Goal: Check status: Check status

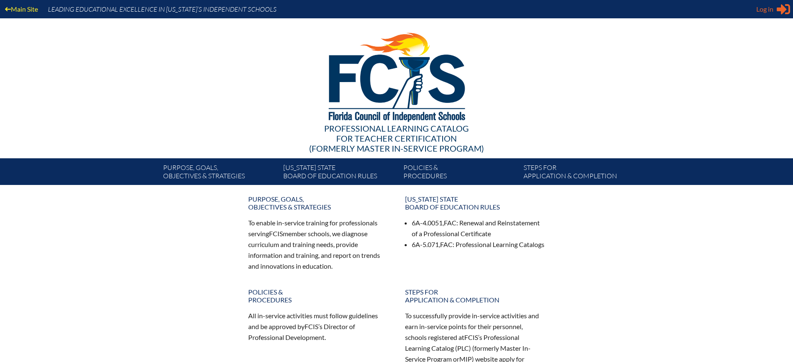
type input "[EMAIL_ADDRESS][DOMAIN_NAME]"
click at [762, 7] on span "Log in" at bounding box center [764, 9] width 17 height 10
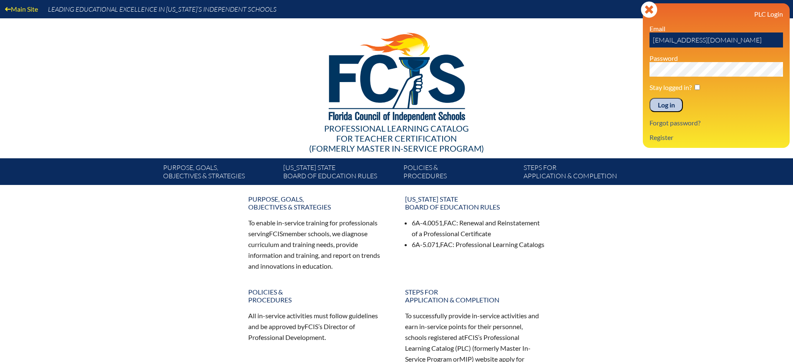
click at [679, 108] on input "Log in" at bounding box center [665, 105] width 33 height 14
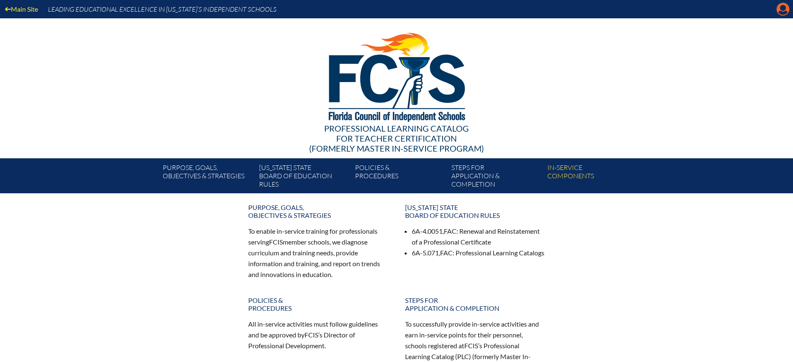
click at [785, 10] on icon at bounding box center [783, 9] width 13 height 13
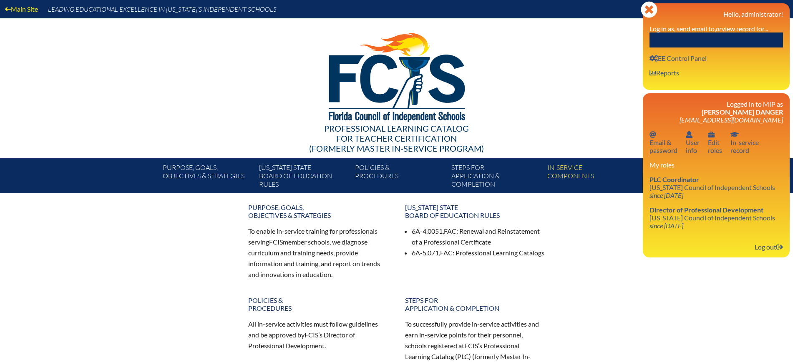
click at [756, 36] on input "text" at bounding box center [715, 40] width 133 height 15
paste input "​Amanda Wydler"
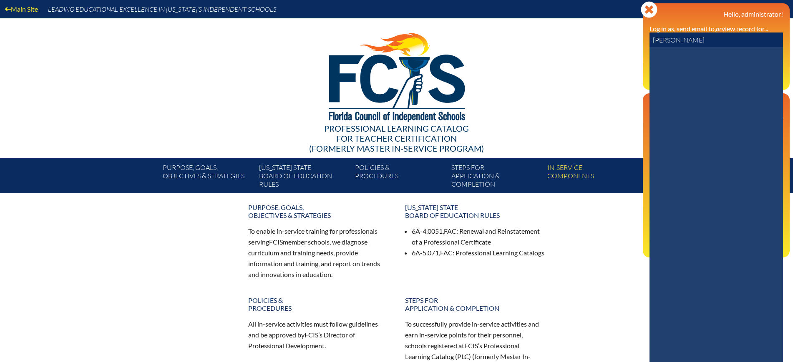
drag, startPoint x: 706, startPoint y: 43, endPoint x: 632, endPoint y: 38, distance: 74.0
click at [632, 38] on div "Main Site Leading Educational Excellence in Florida’s Independent Schools Profe…" at bounding box center [396, 97] width 793 height 194
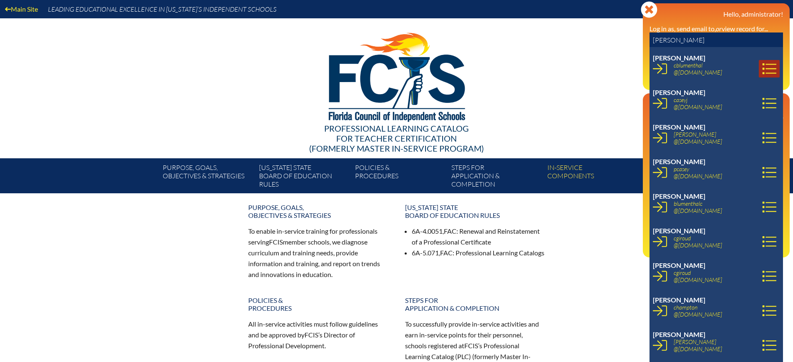
type input "casey"
click at [762, 68] on icon at bounding box center [769, 69] width 14 height 14
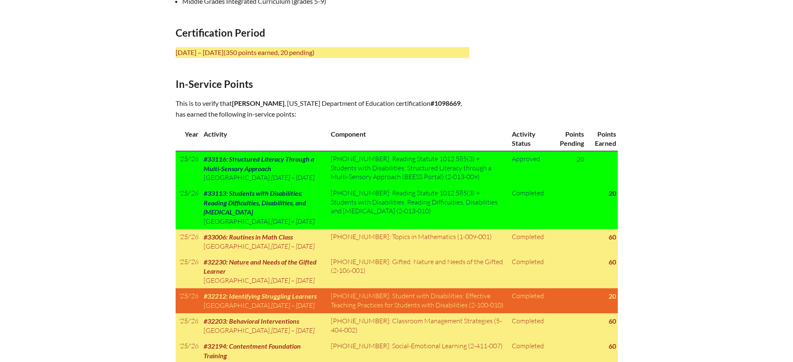
scroll to position [313, 0]
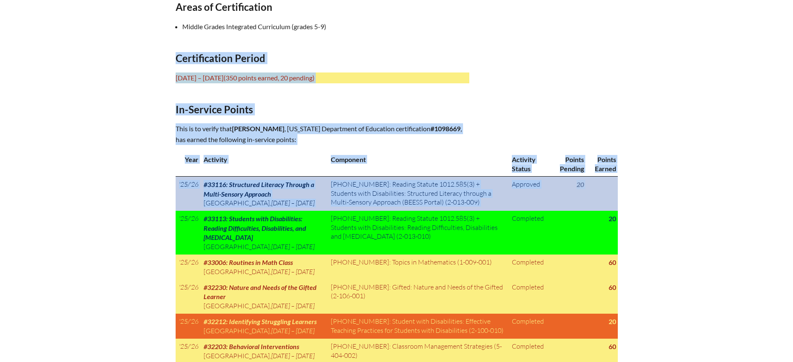
drag, startPoint x: 174, startPoint y: 58, endPoint x: 588, endPoint y: 186, distance: 433.9
click at [588, 186] on div "In-service record [PERSON_NAME] Areas of Certification Middle Grades Integrated…" at bounding box center [396, 206] width 469 height 599
copy div "Certification Period [DATE] – [DATE] (350 points earned, 20 pending) In-Service…"
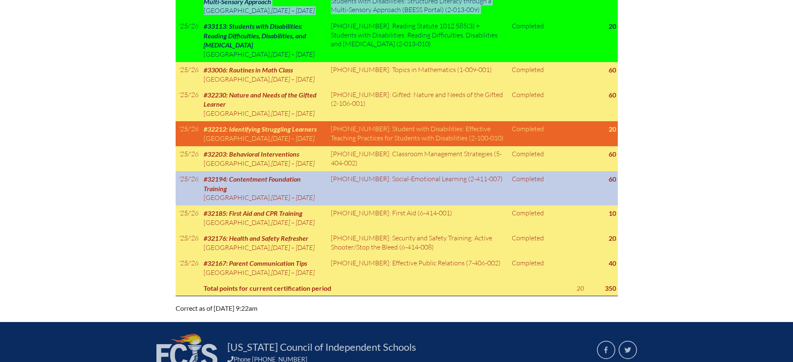
scroll to position [521, 0]
